Goal: Entertainment & Leisure: Consume media (video, audio)

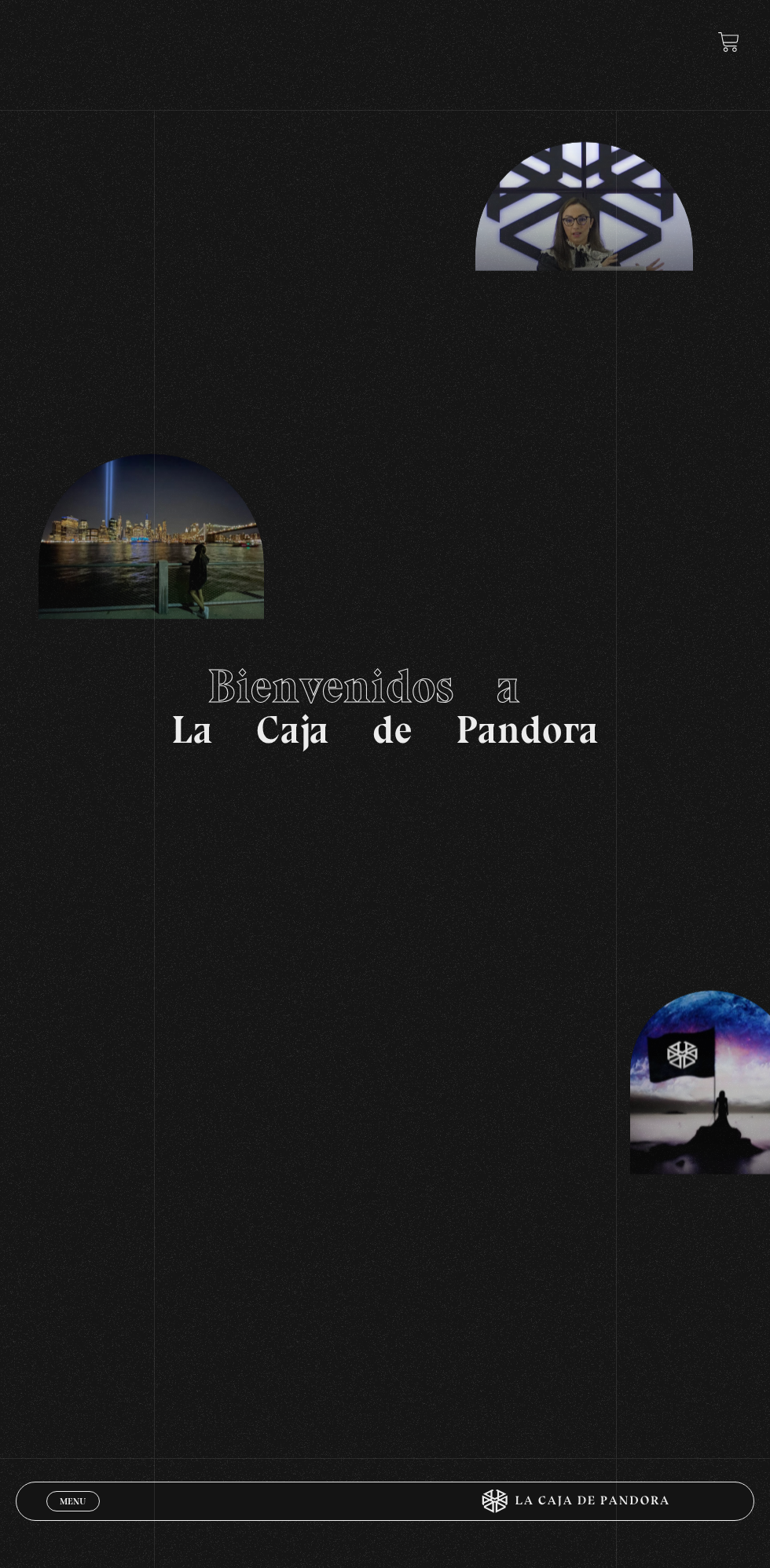
click at [87, 1498] on link "Menu Cerrar" at bounding box center [72, 1502] width 54 height 20
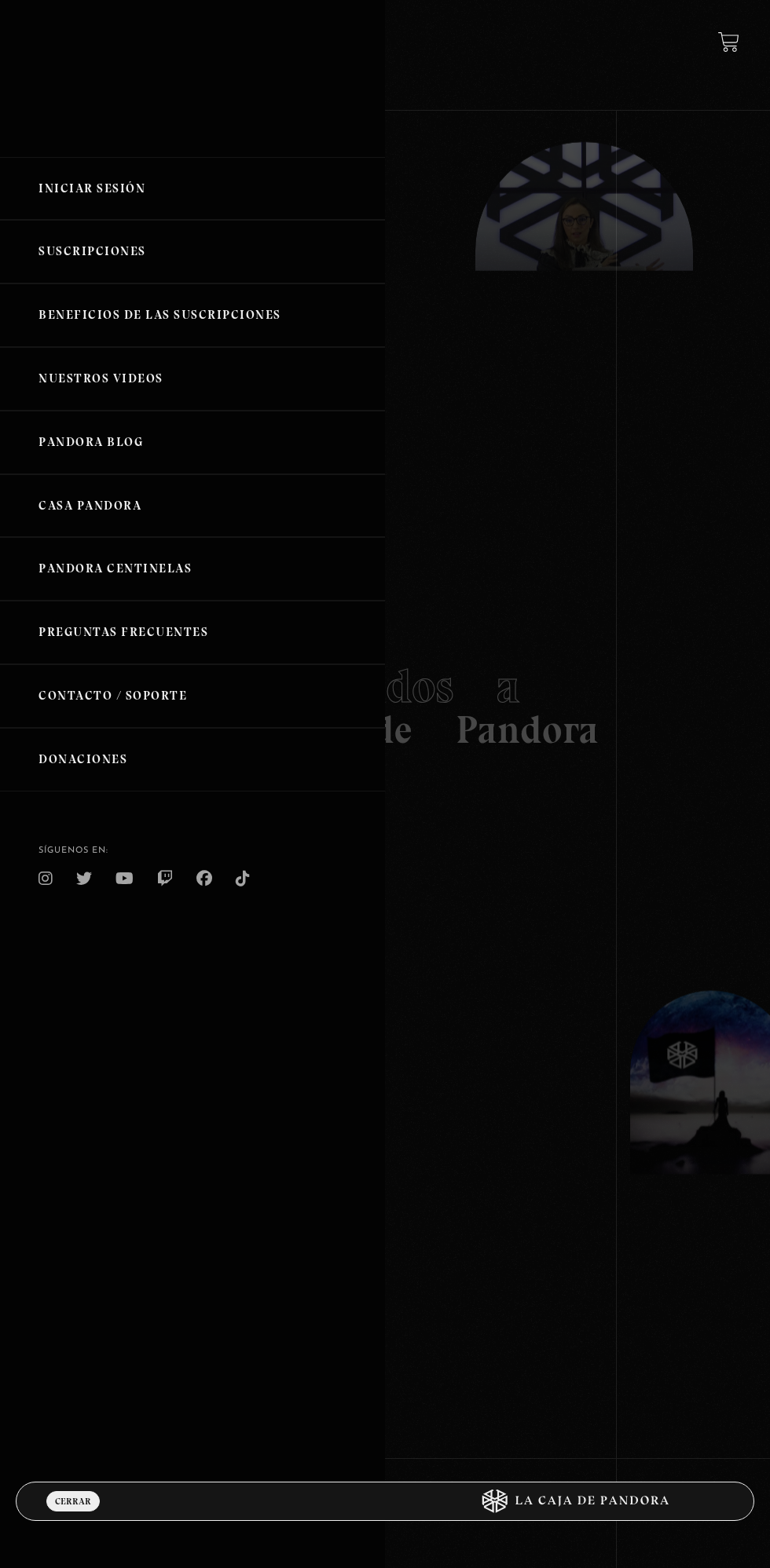
click at [180, 186] on link "Iniciar Sesión" at bounding box center [192, 188] width 385 height 64
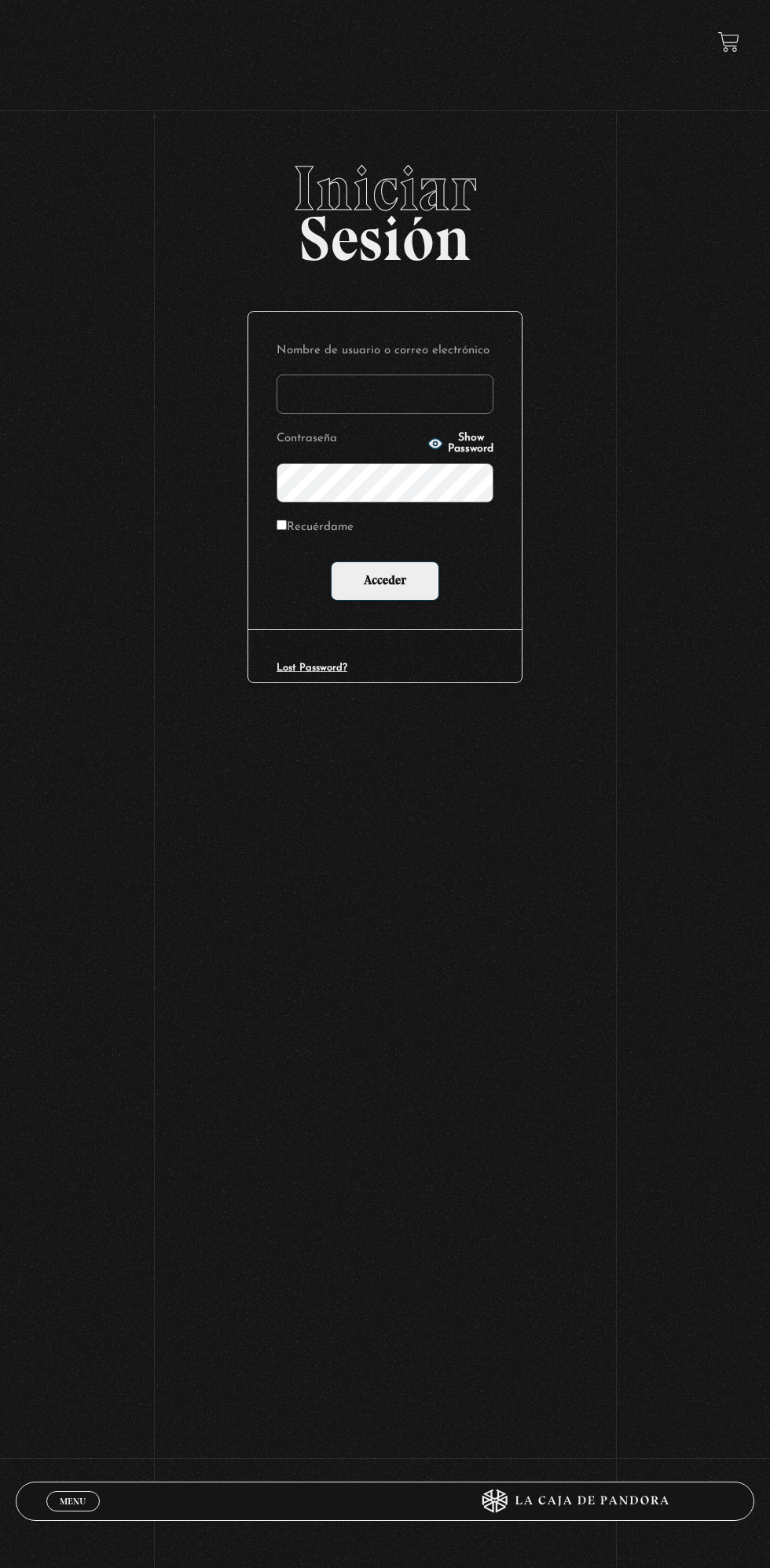
click at [432, 399] on input "Nombre de usuario o correo electrónico" at bounding box center [385, 394] width 217 height 39
type input "Alejandra Porras"
click at [330, 561] on input "Acceder" at bounding box center [384, 581] width 108 height 39
click at [391, 563] on input "Acceder" at bounding box center [384, 581] width 108 height 39
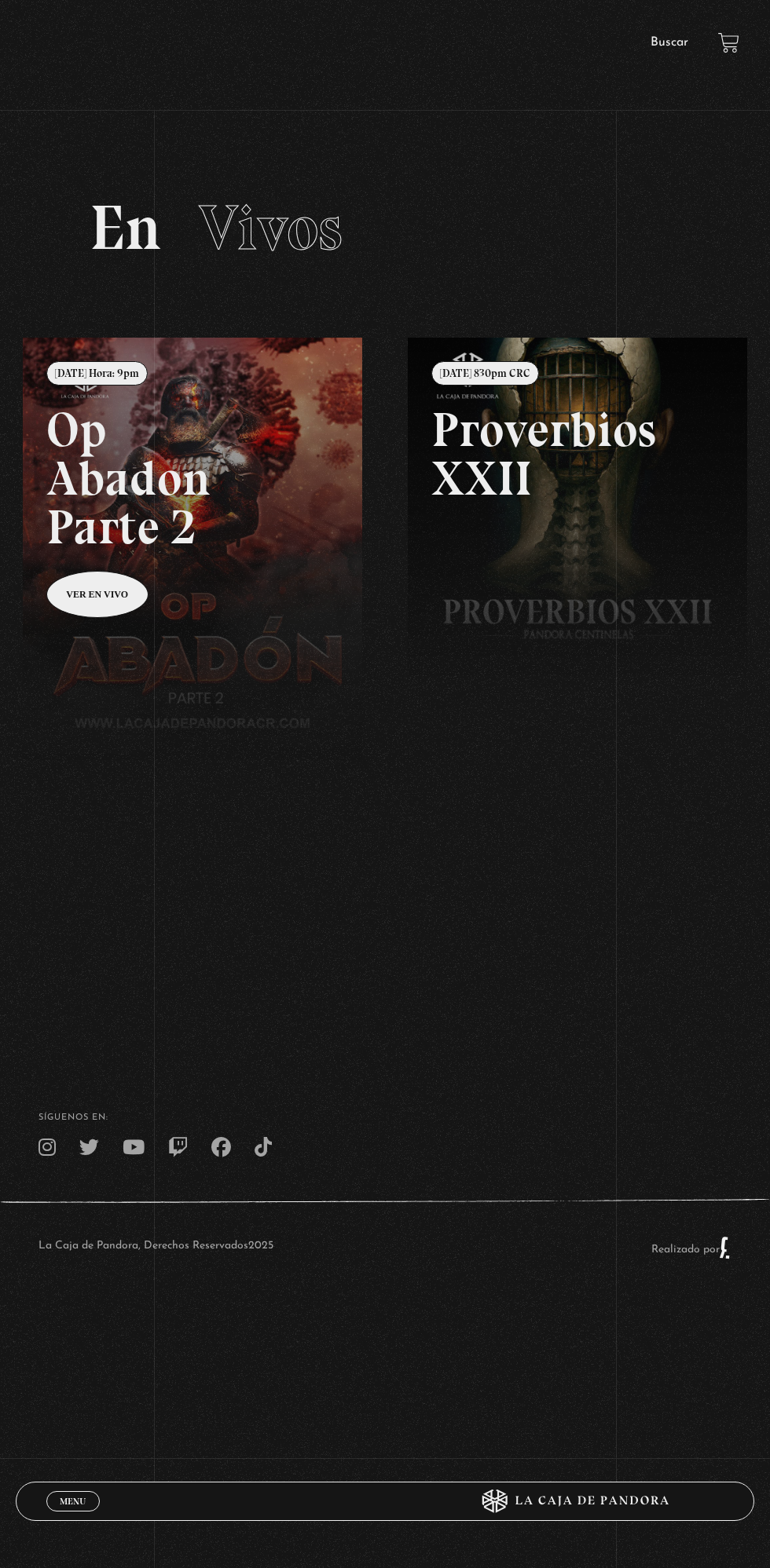
click at [70, 1338] on body "ingresar al sitio Ver Video Más Información Solicitar Por favor coloque su disp…" at bounding box center [385, 669] width 770 height 1338
click at [77, 1494] on link "Menu Cerrar" at bounding box center [72, 1502] width 54 height 20
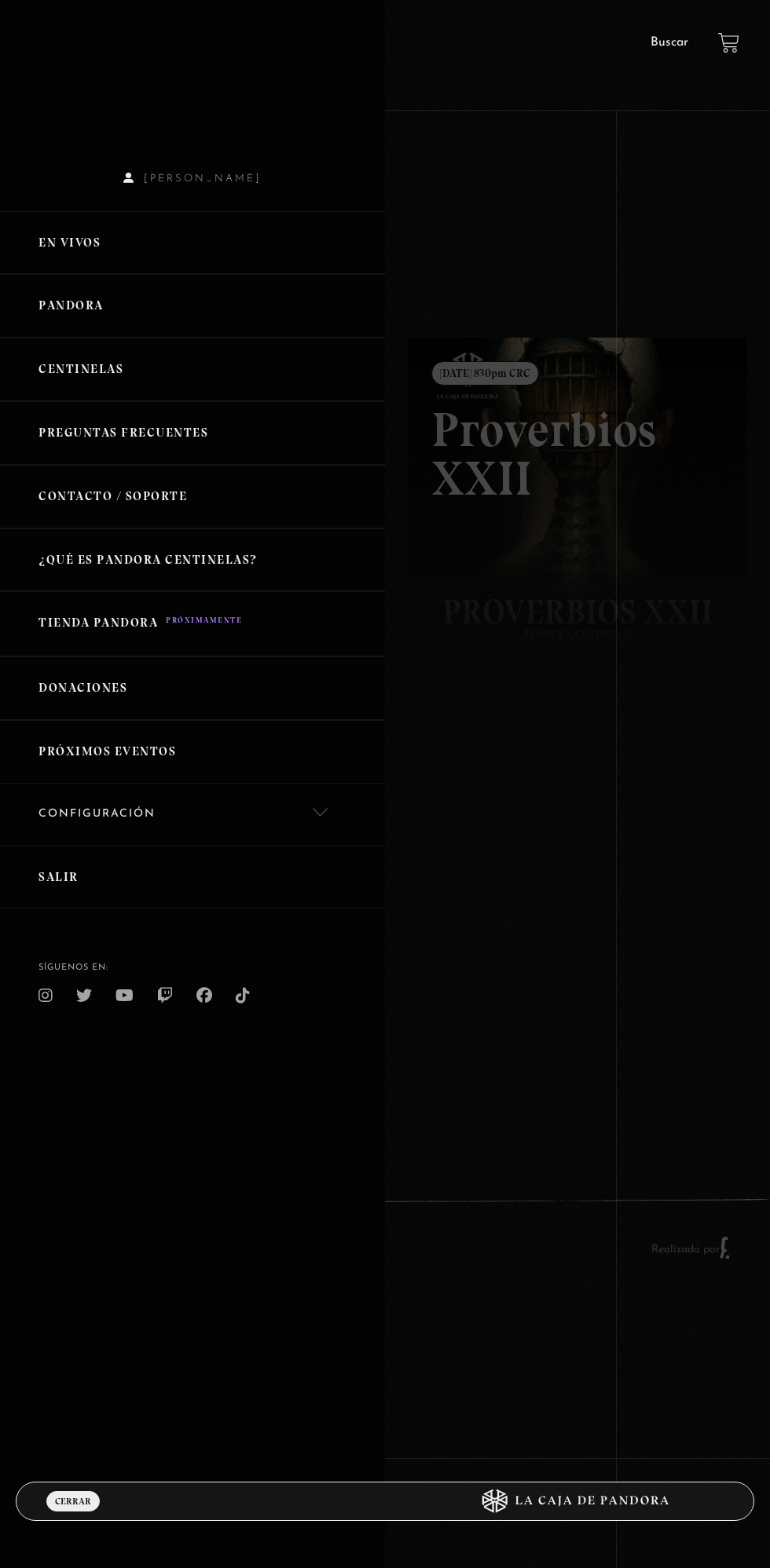
click at [128, 259] on link "En vivos" at bounding box center [192, 243] width 385 height 64
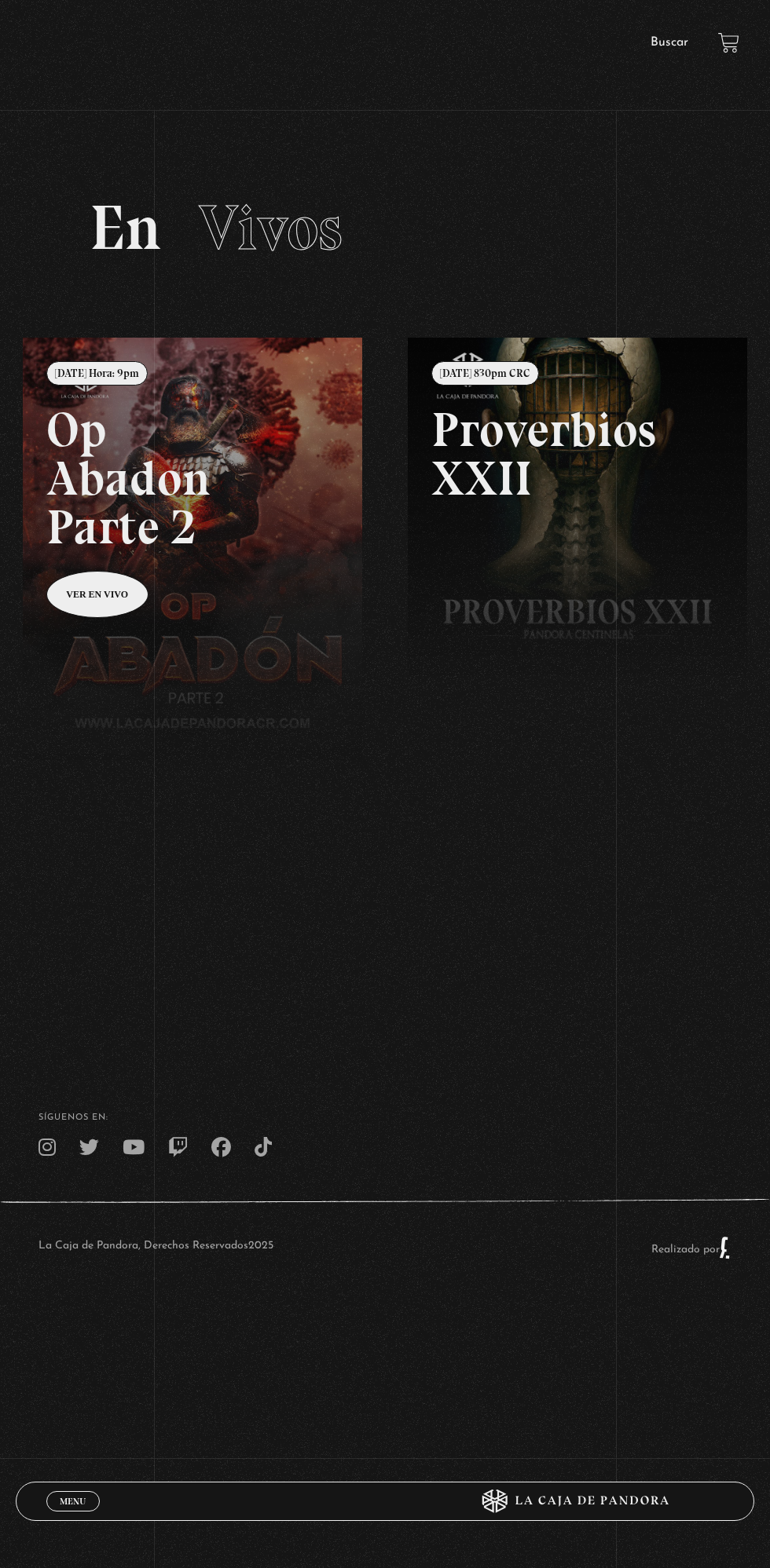
click at [681, 47] on link "Buscar" at bounding box center [669, 42] width 37 height 13
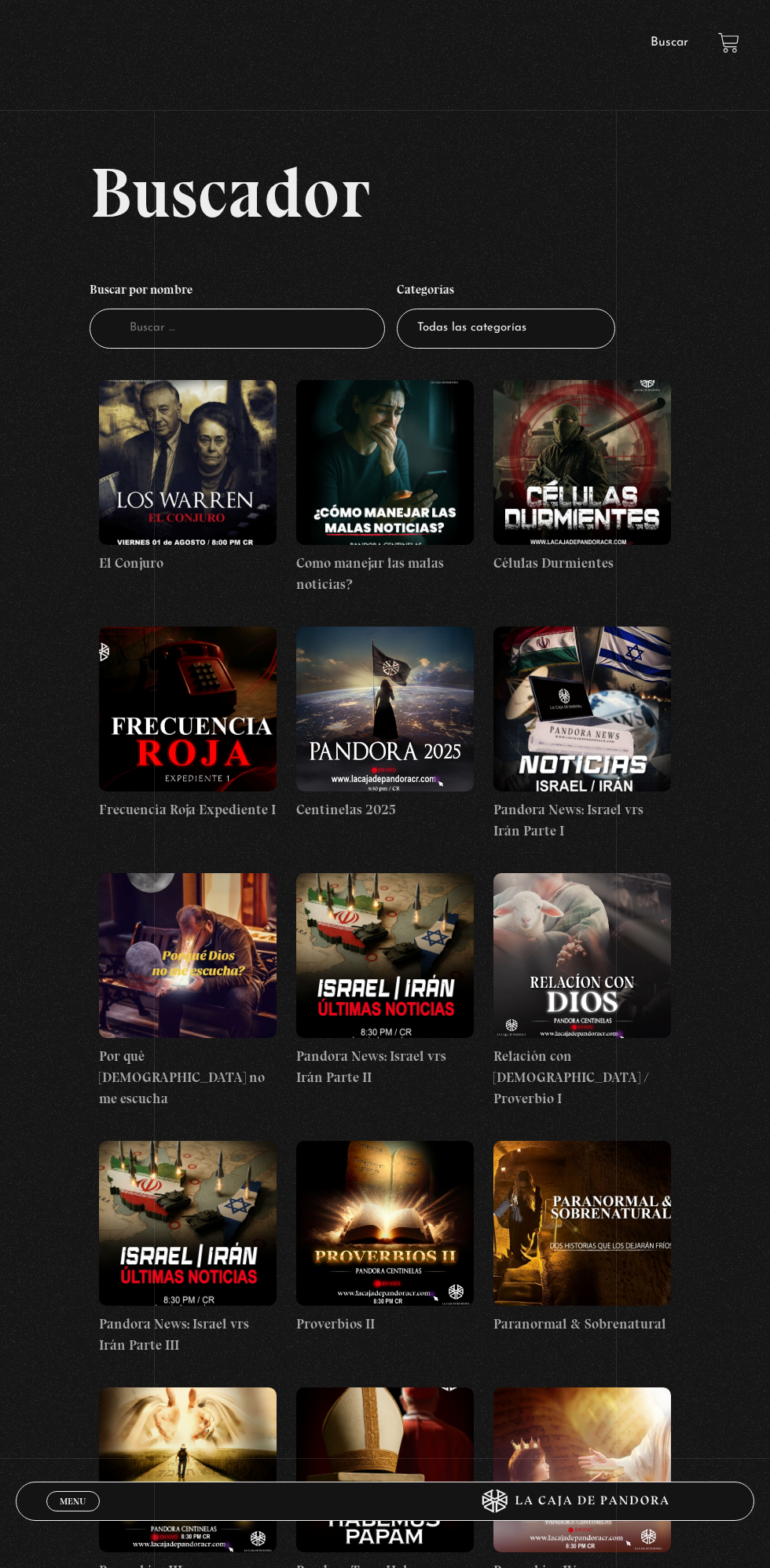
click at [210, 484] on figure at bounding box center [187, 462] width 177 height 165
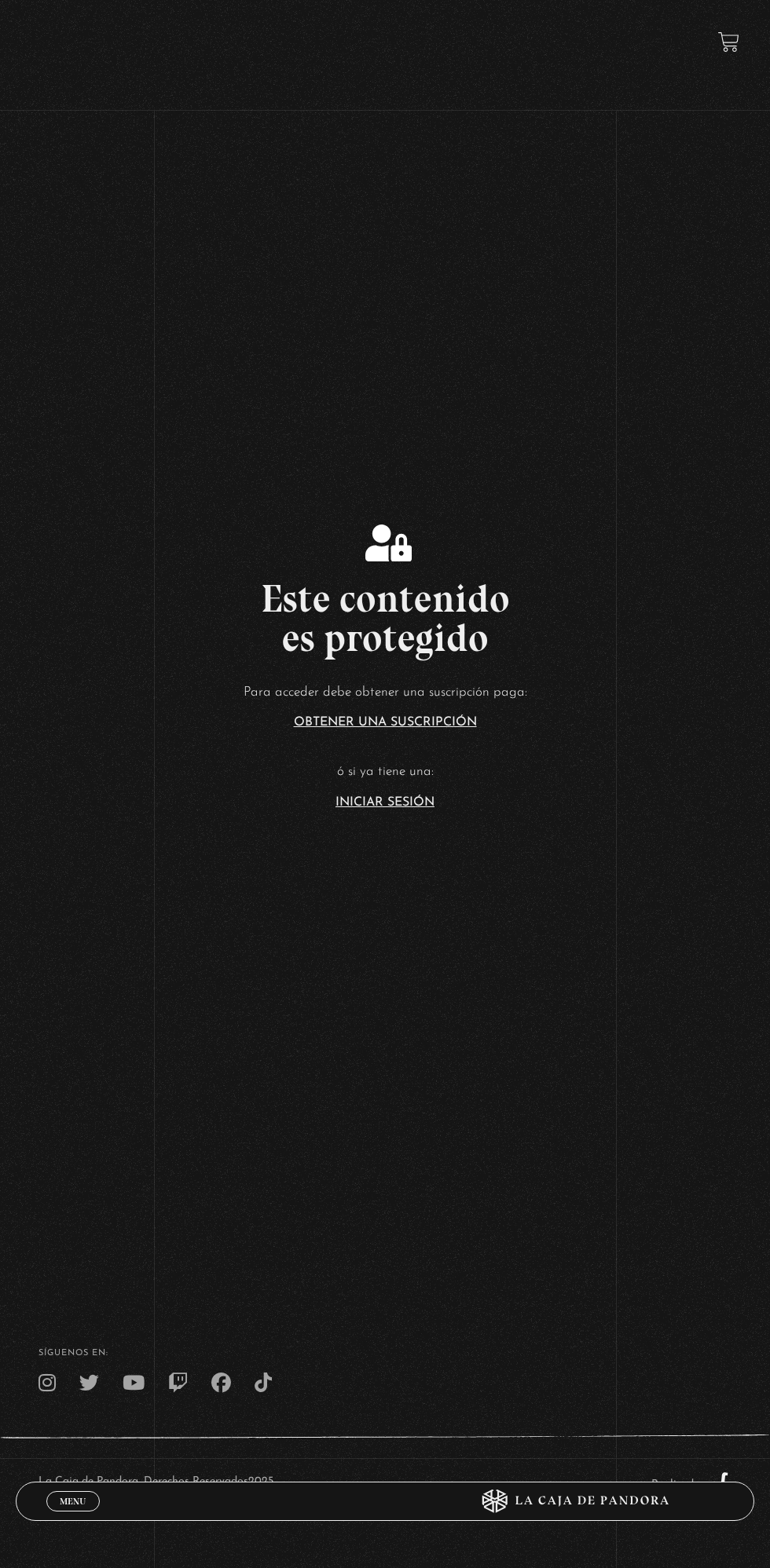
click at [411, 833] on section "Este contenido es protegido Para acceder debe obtener una suscripción paga: Obt…" at bounding box center [385, 627] width 770 height 1255
click at [402, 807] on link "Iniciar Sesión" at bounding box center [385, 802] width 99 height 13
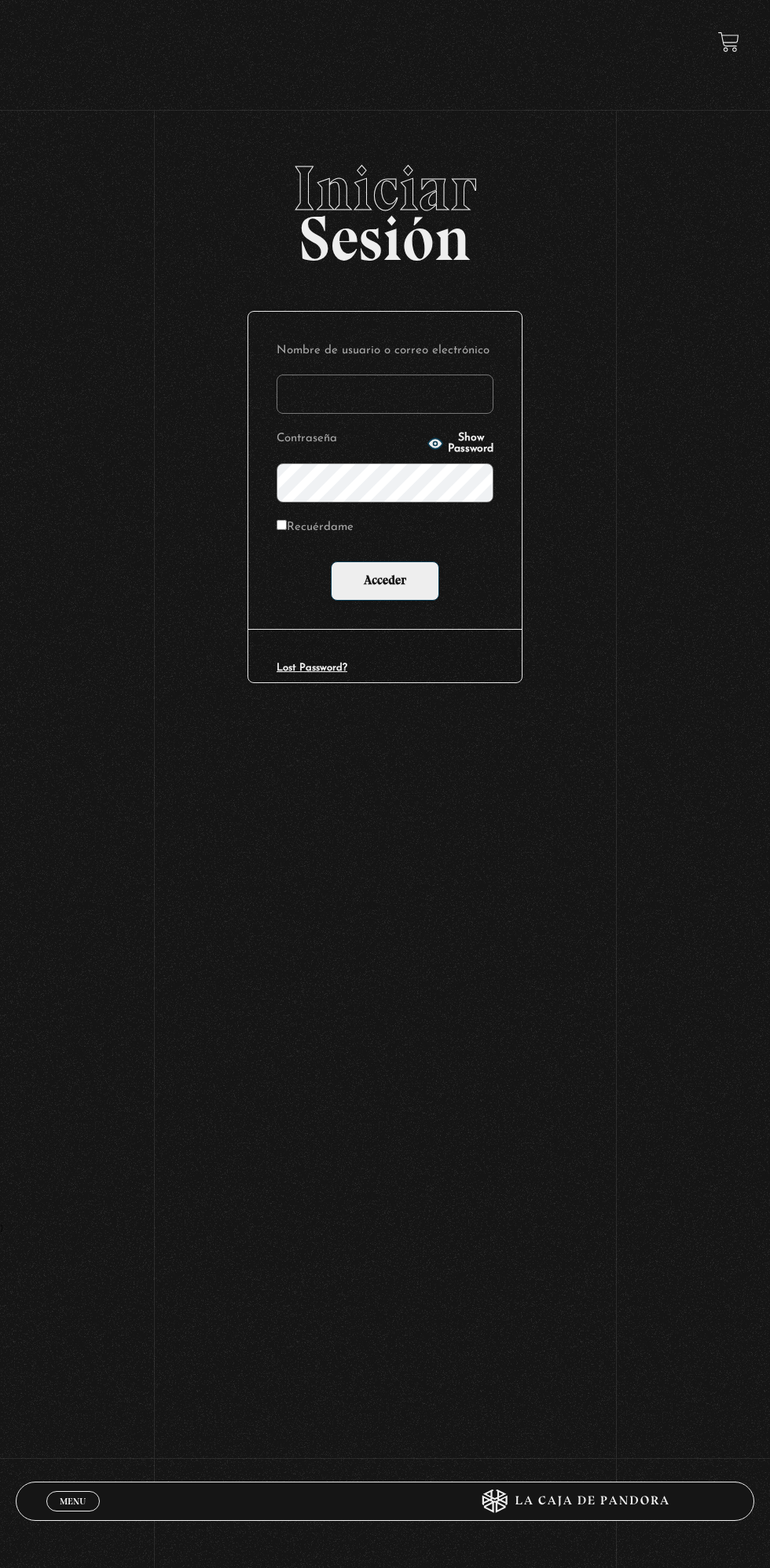
click at [454, 355] on label "Nombre de usuario o correo electrónico" at bounding box center [385, 351] width 217 height 23
click at [454, 375] on input "Nombre de usuario o correo electrónico" at bounding box center [385, 394] width 217 height 39
click at [402, 399] on input "Nombre de usuario o correo electrónico" at bounding box center [385, 394] width 217 height 39
type input "Alejandra Porras"
click at [330, 561] on input "Acceder" at bounding box center [384, 581] width 108 height 39
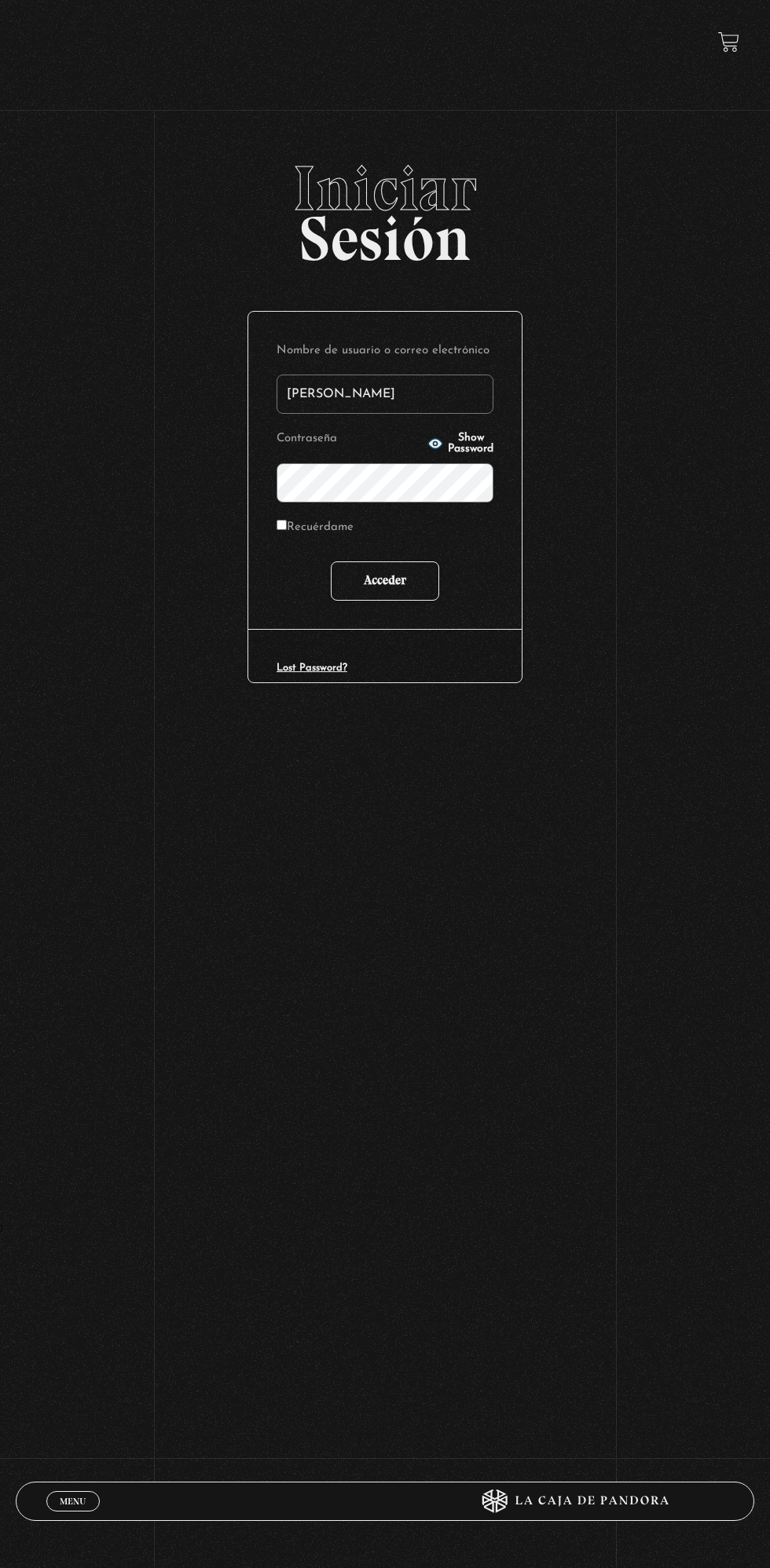
click at [400, 586] on input "Acceder" at bounding box center [384, 581] width 108 height 39
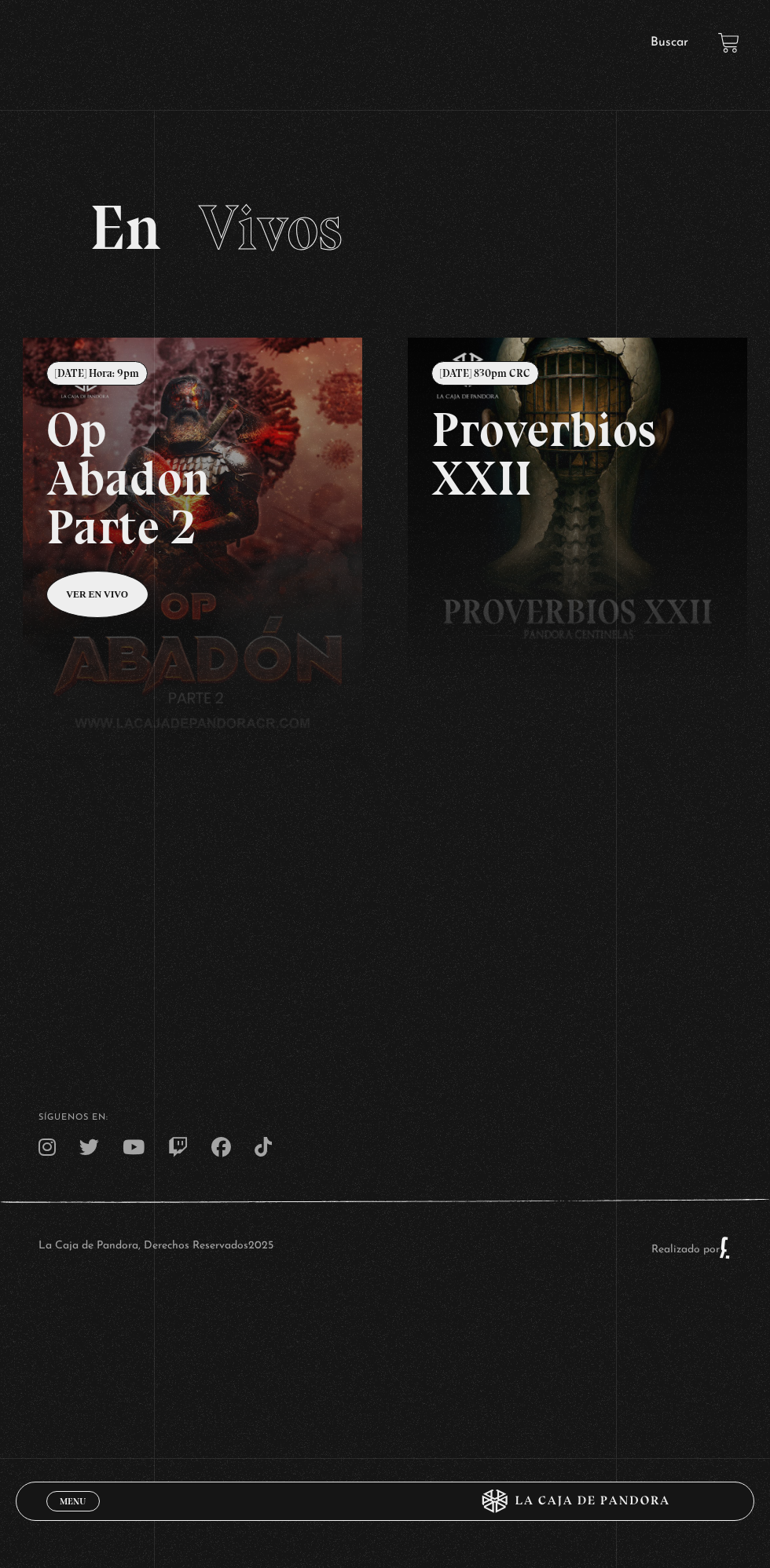
click at [602, 14] on div "ingresar al sitio Ver Video Más Información Solicitar Por favor coloque su disp…" at bounding box center [385, 669] width 770 height 1338
click at [664, 42] on link "Buscar" at bounding box center [669, 42] width 37 height 13
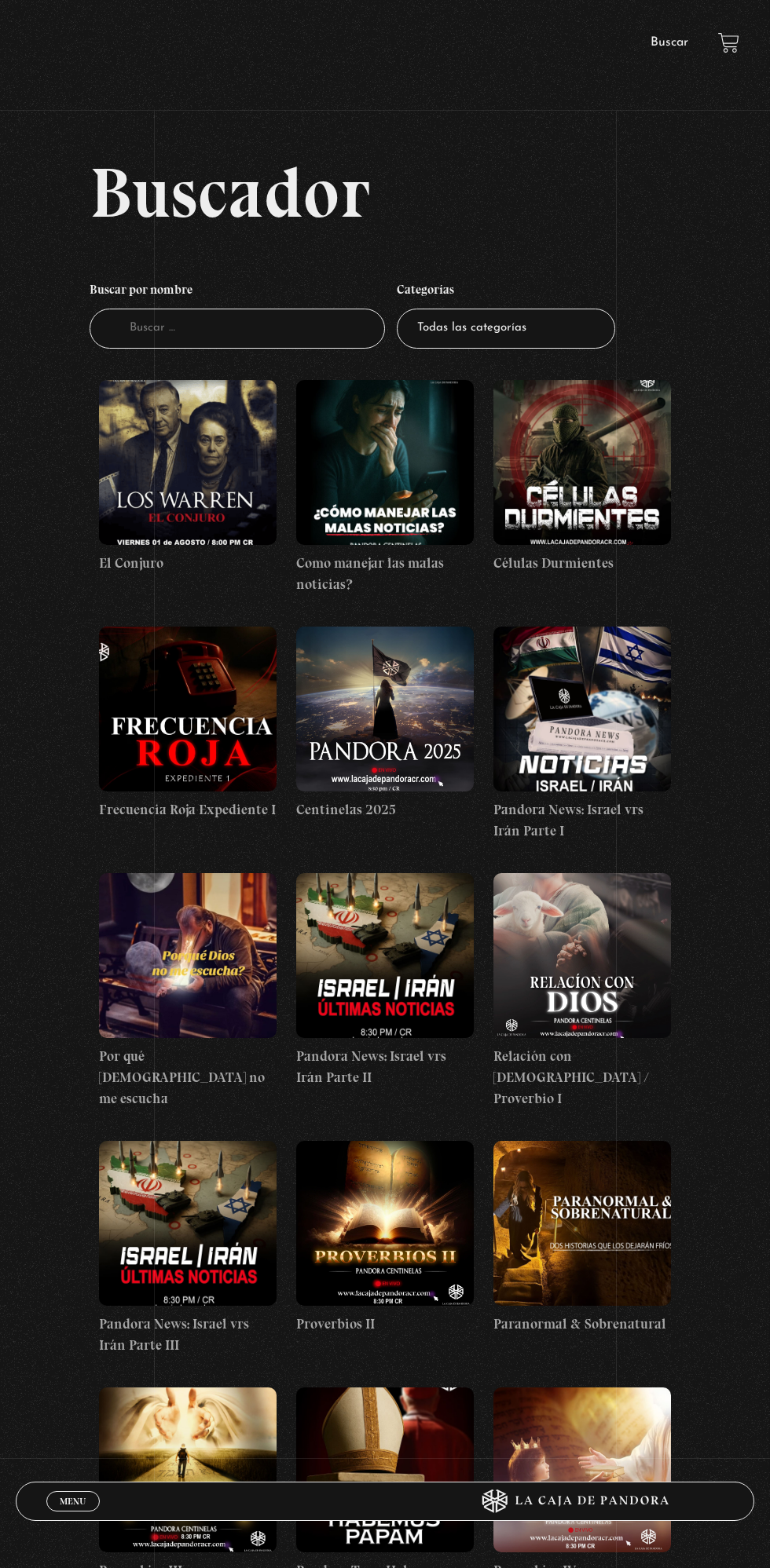
click at [196, 444] on figure at bounding box center [187, 462] width 177 height 165
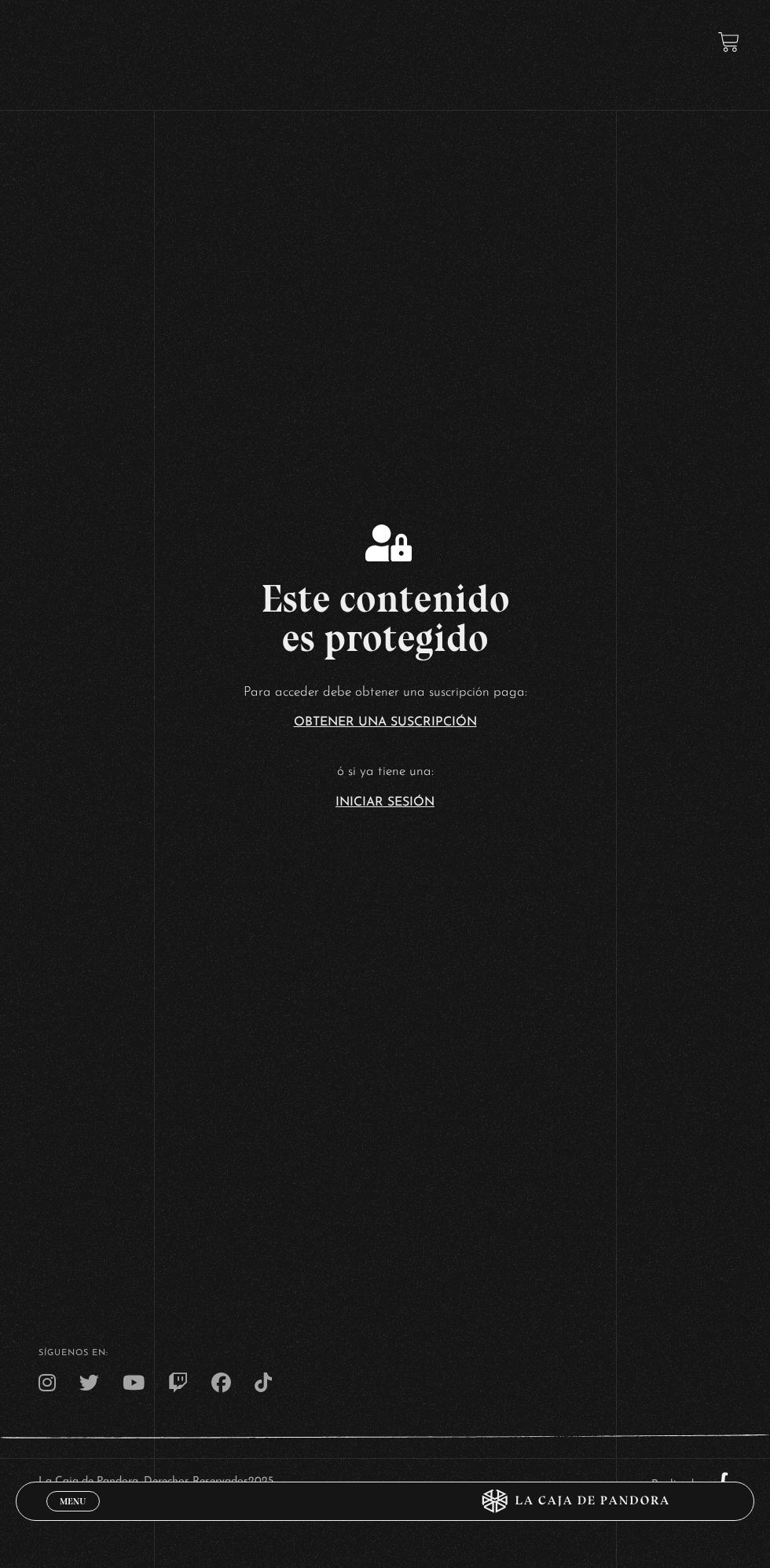
click at [394, 808] on link "Iniciar Sesión" at bounding box center [385, 802] width 99 height 13
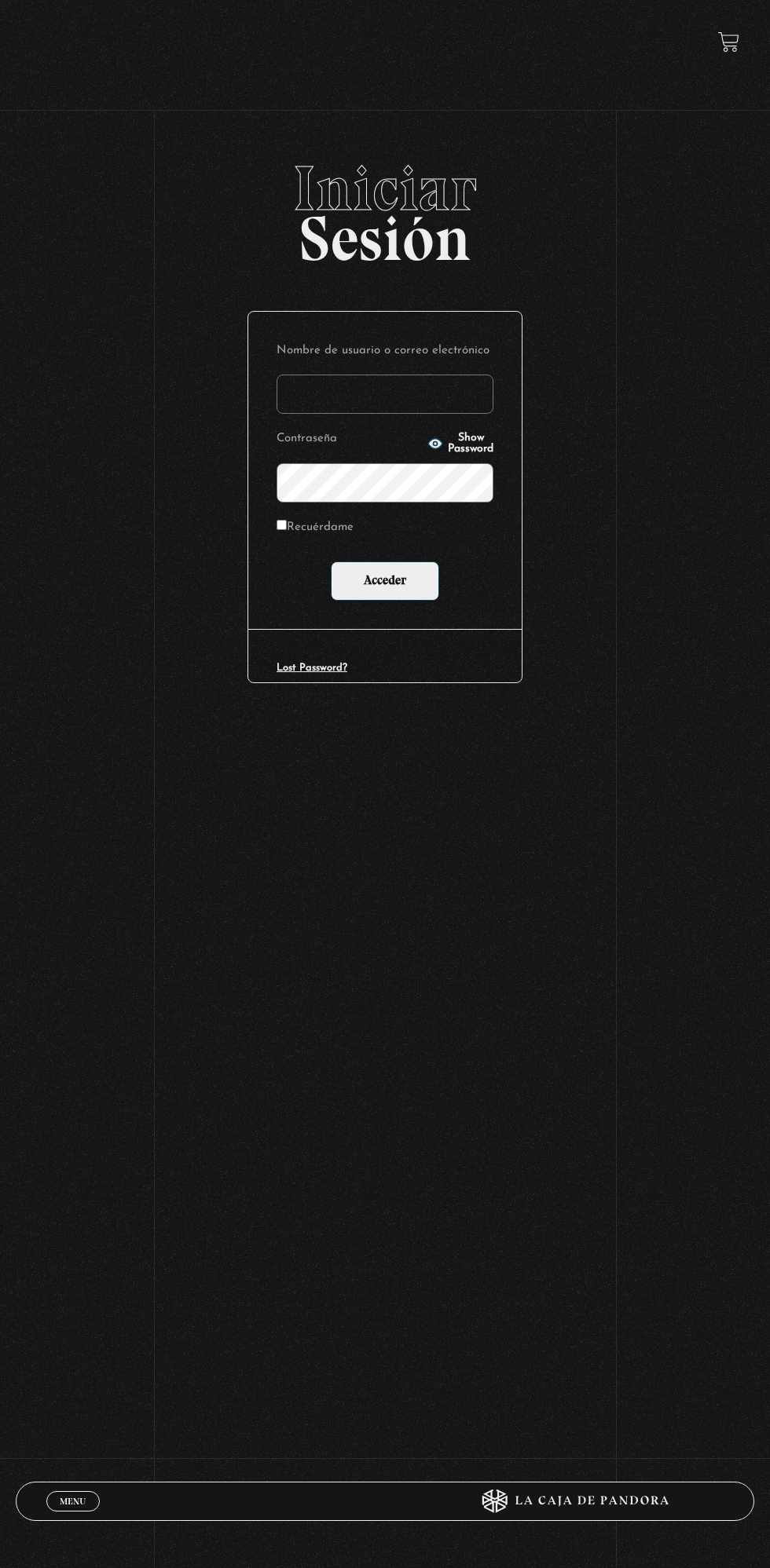
click at [367, 400] on input "Nombre de usuario o correo electrónico" at bounding box center [385, 394] width 217 height 39
type input "[PERSON_NAME]"
click at [330, 561] on input "Acceder" at bounding box center [384, 581] width 108 height 39
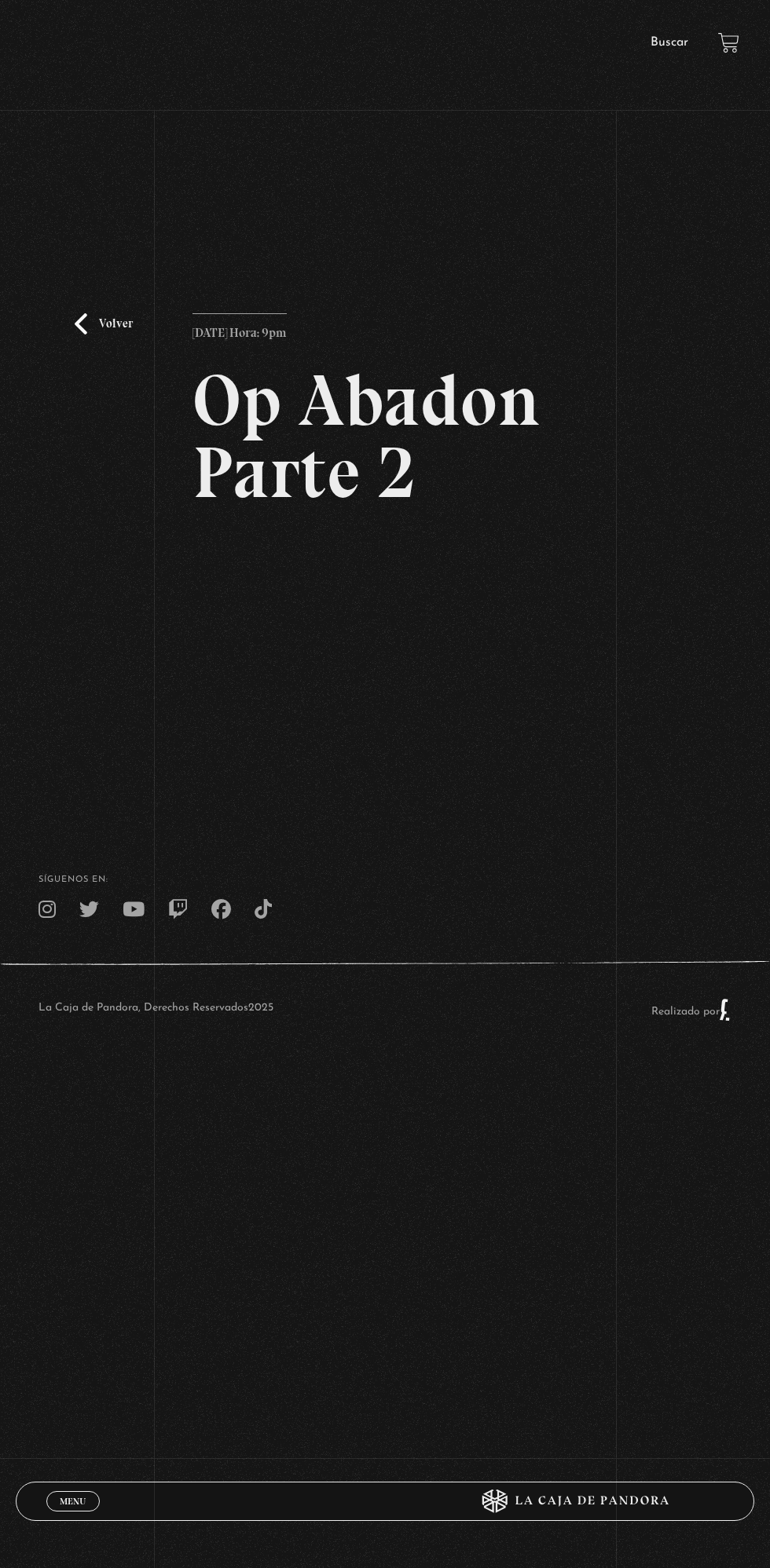
click at [78, 314] on link "Volver" at bounding box center [104, 323] width 58 height 21
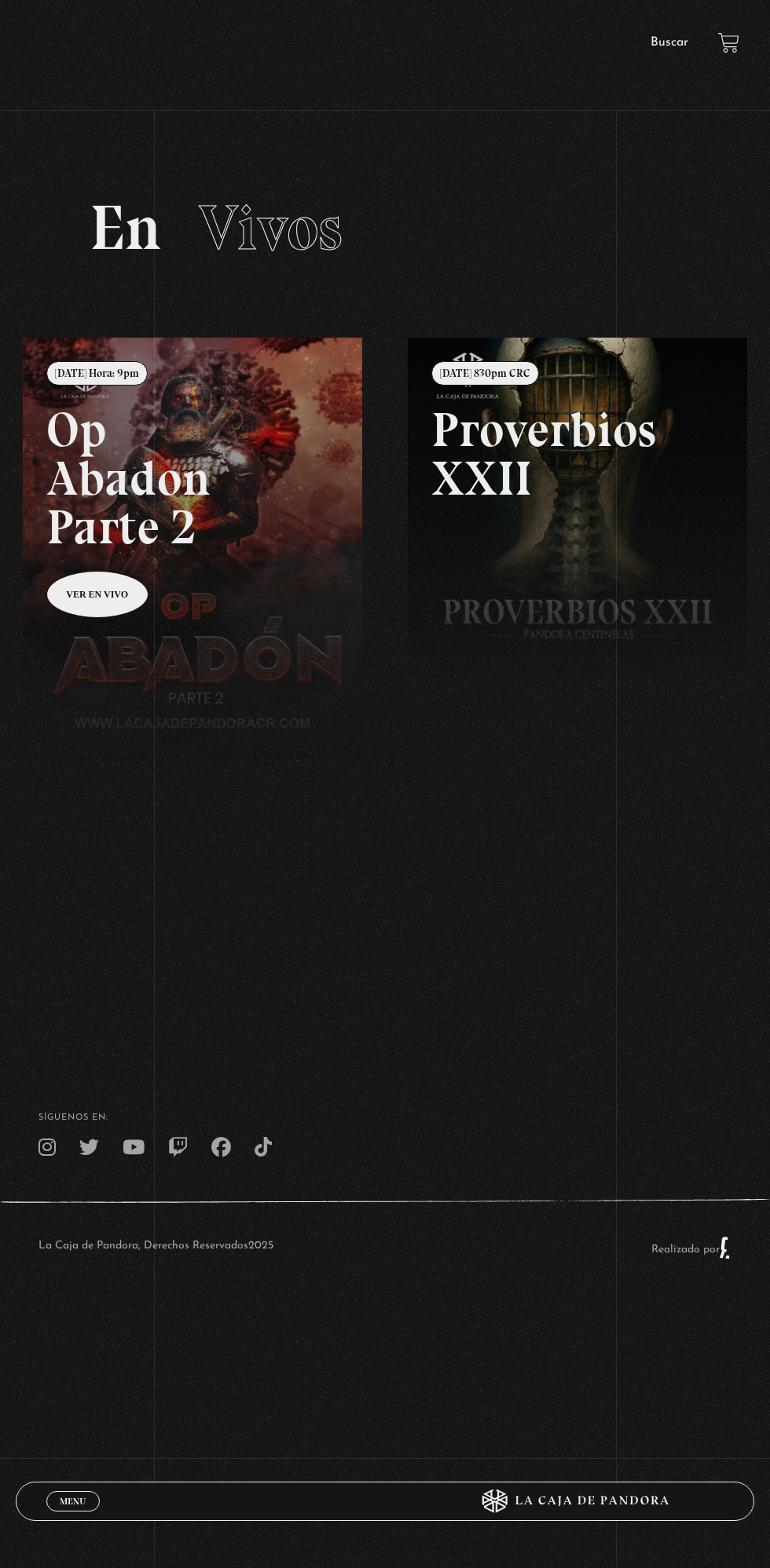
click at [681, 37] on link "Buscar" at bounding box center [669, 42] width 37 height 13
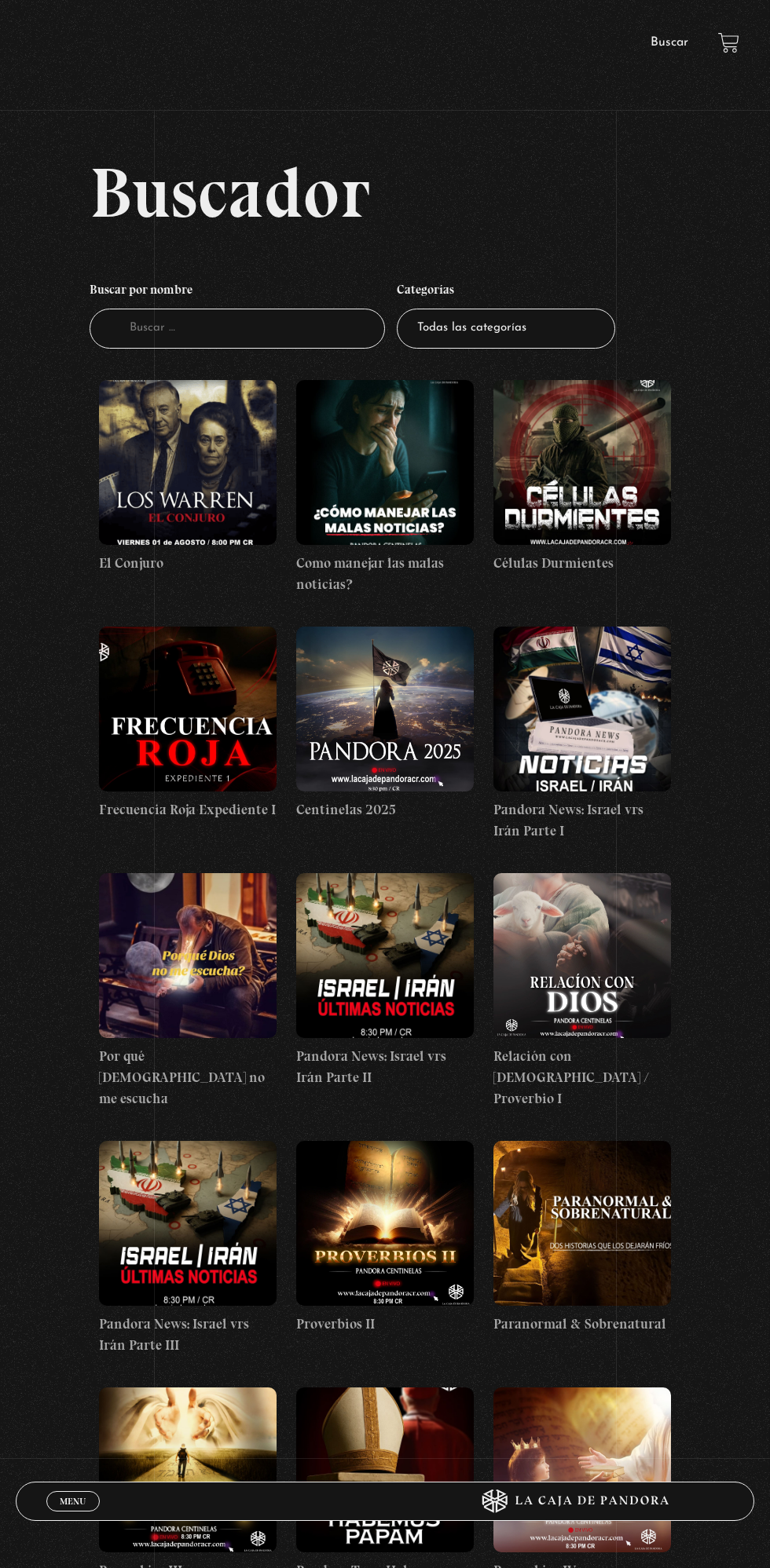
click at [220, 471] on figure at bounding box center [187, 462] width 177 height 165
